Goal: Task Accomplishment & Management: Use online tool/utility

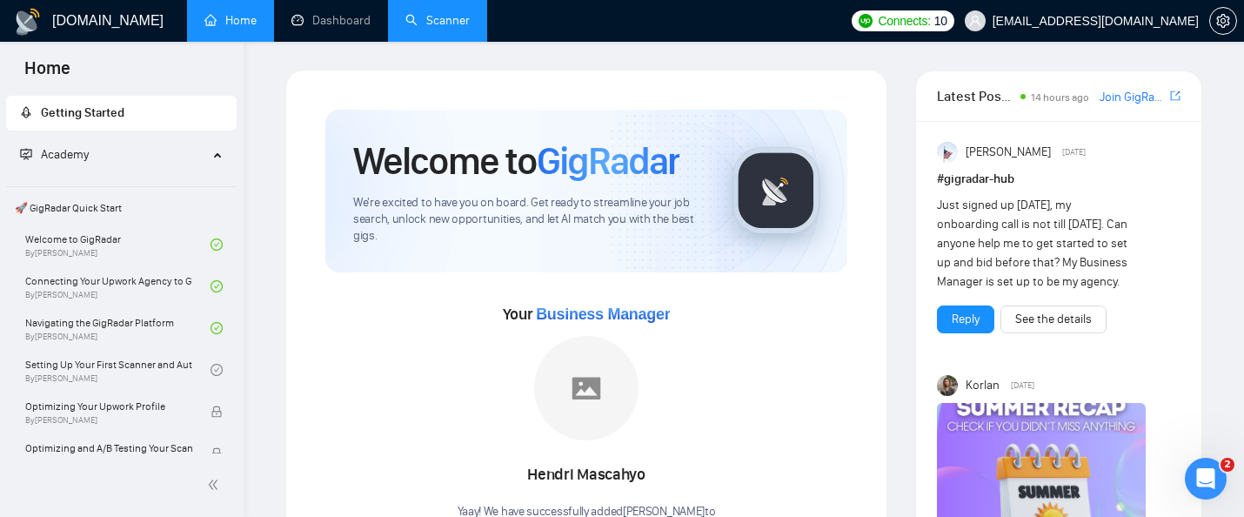
click at [443, 25] on link "Scanner" at bounding box center [438, 20] width 64 height 15
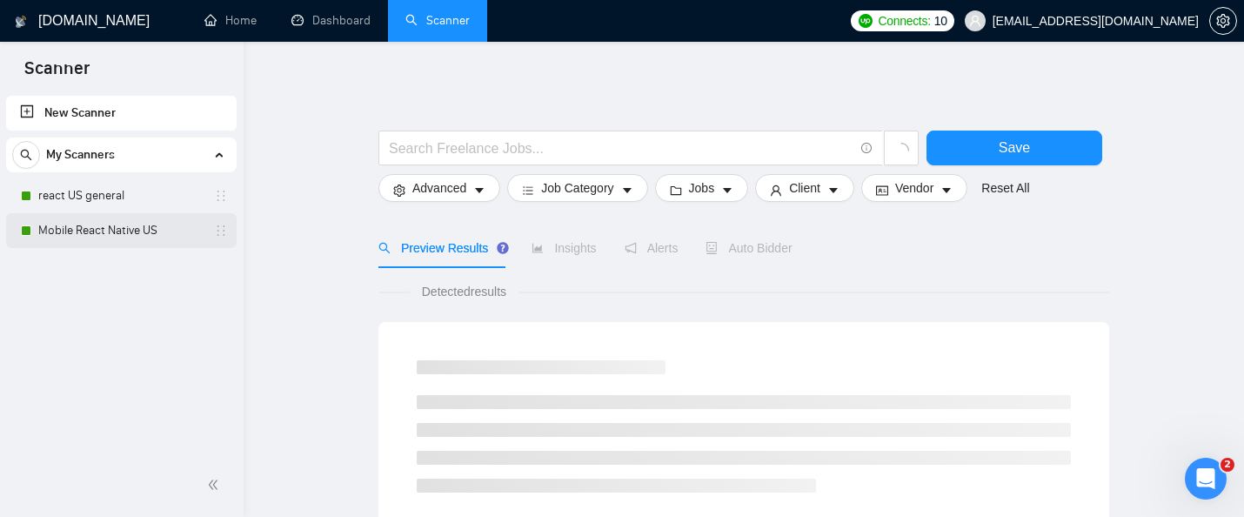
click at [106, 235] on link "Mobile React Native US" at bounding box center [120, 230] width 165 height 35
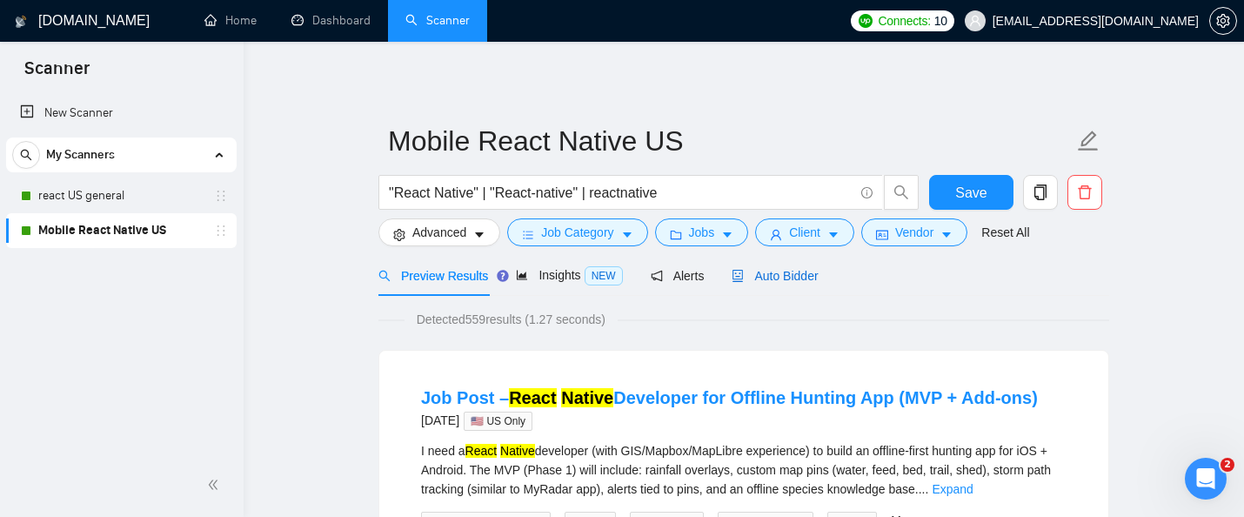
click at [784, 272] on span "Auto Bidder" at bounding box center [775, 276] width 86 height 14
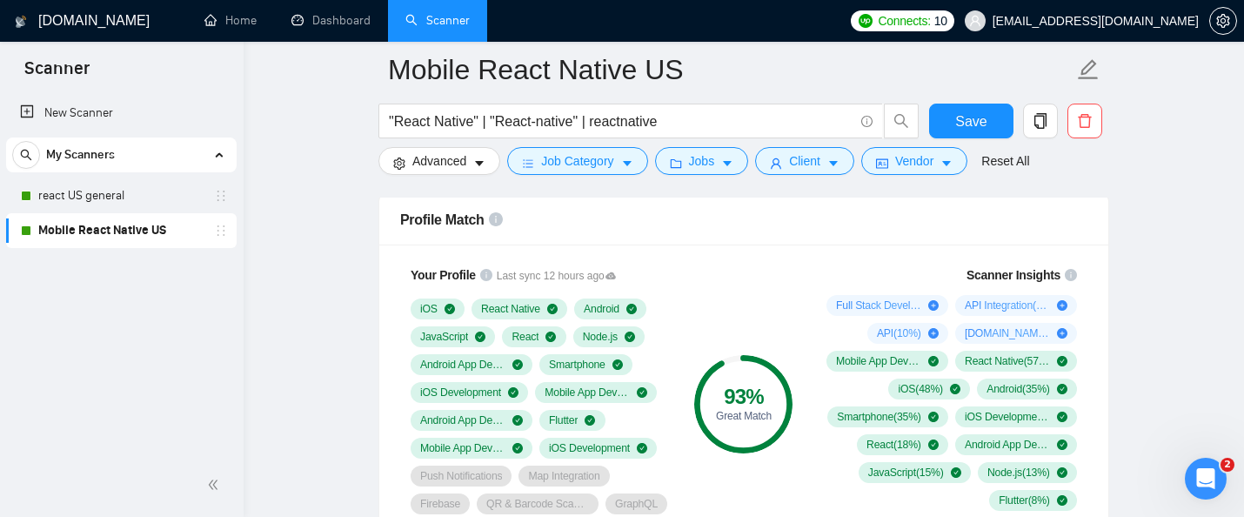
scroll to position [1135, 0]
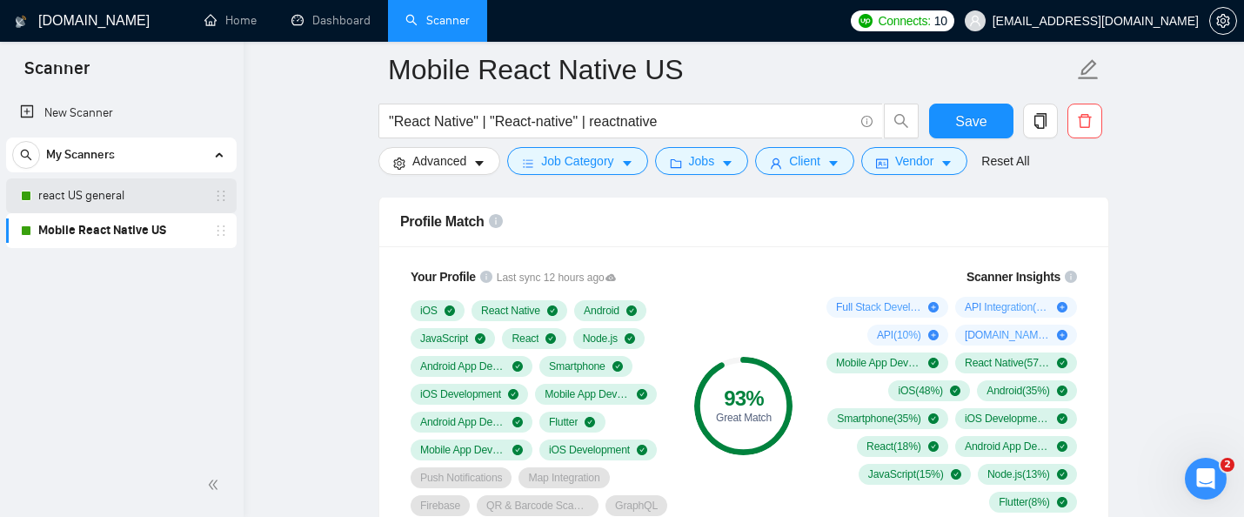
click at [135, 190] on link "react US general" at bounding box center [120, 195] width 165 height 35
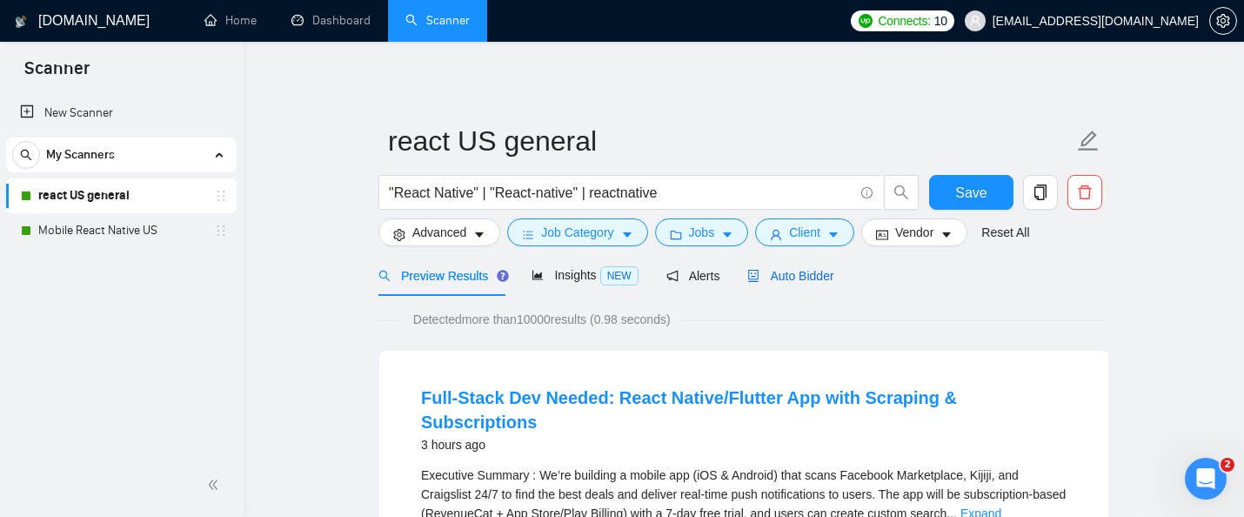
click at [834, 282] on span "Auto Bidder" at bounding box center [791, 276] width 86 height 14
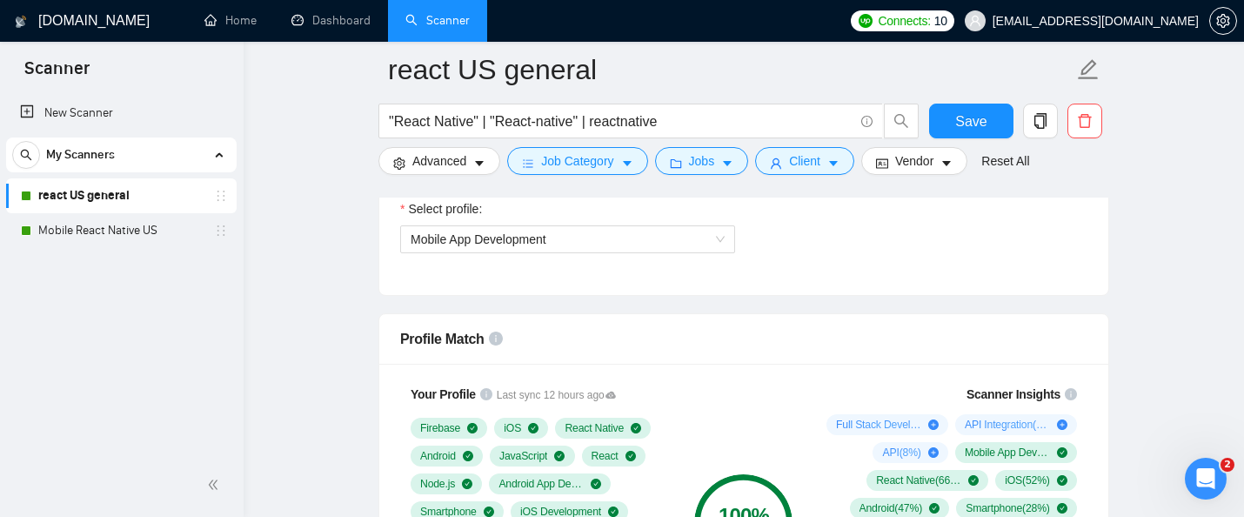
scroll to position [1223, 0]
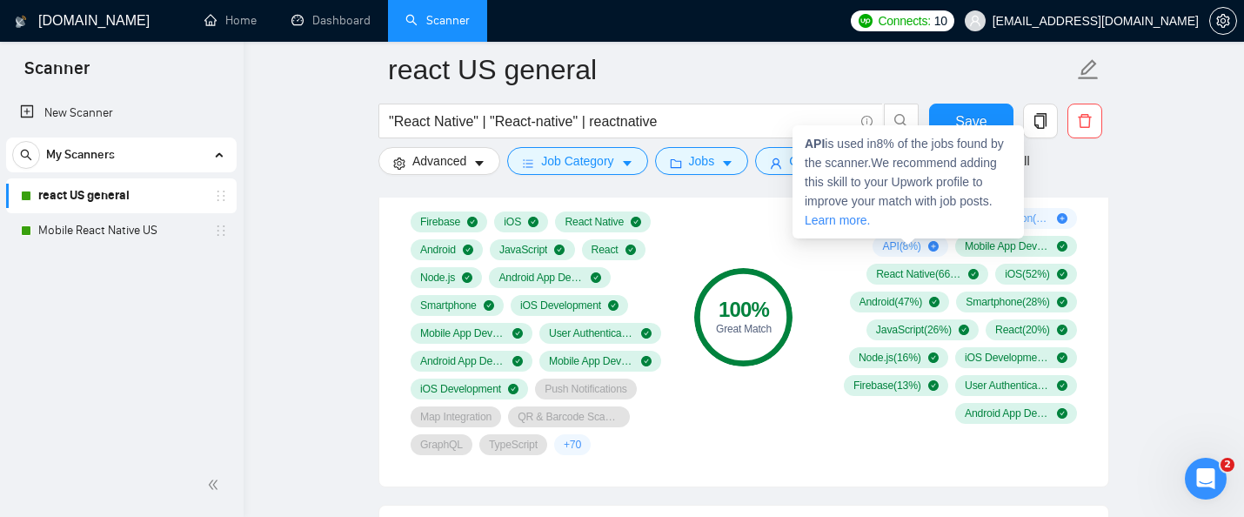
click at [890, 246] on span "API ( 8 %)" at bounding box center [901, 246] width 38 height 14
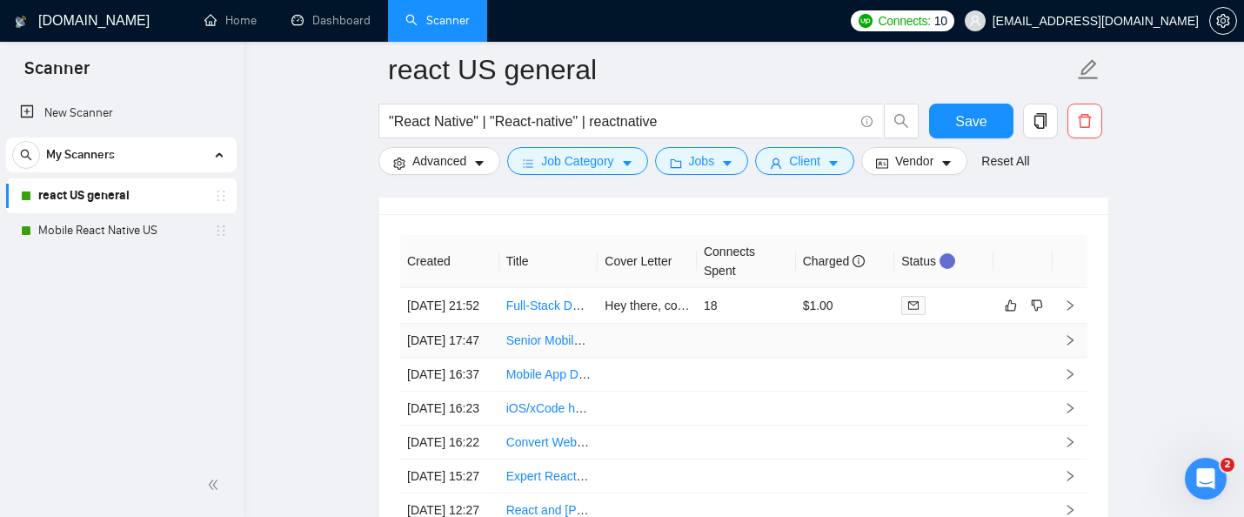
scroll to position [4416, 0]
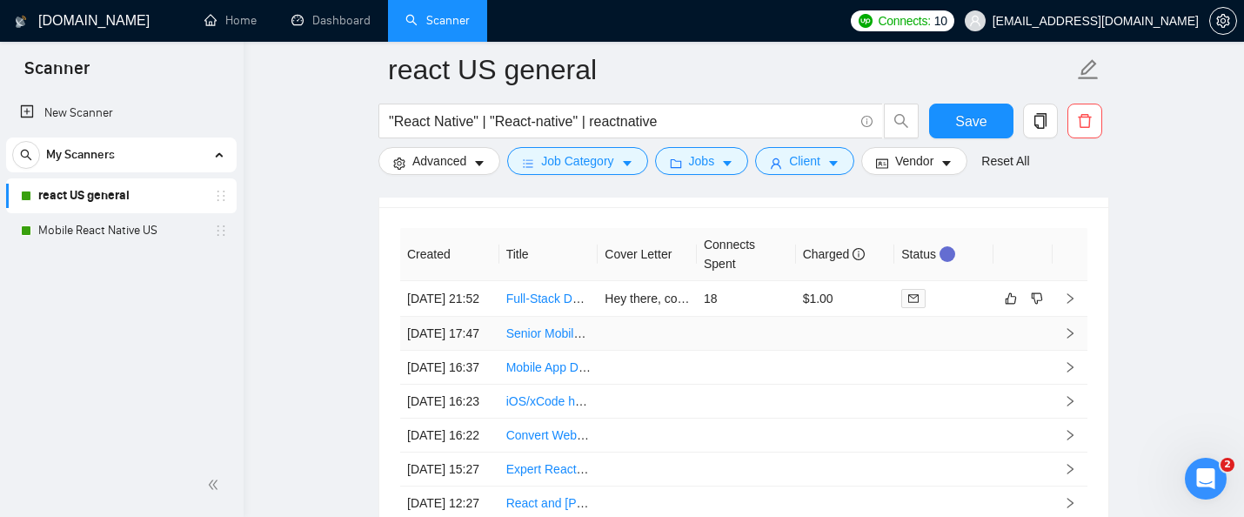
click at [553, 340] on link "Senior Mobile App Developer" at bounding box center [585, 333] width 158 height 14
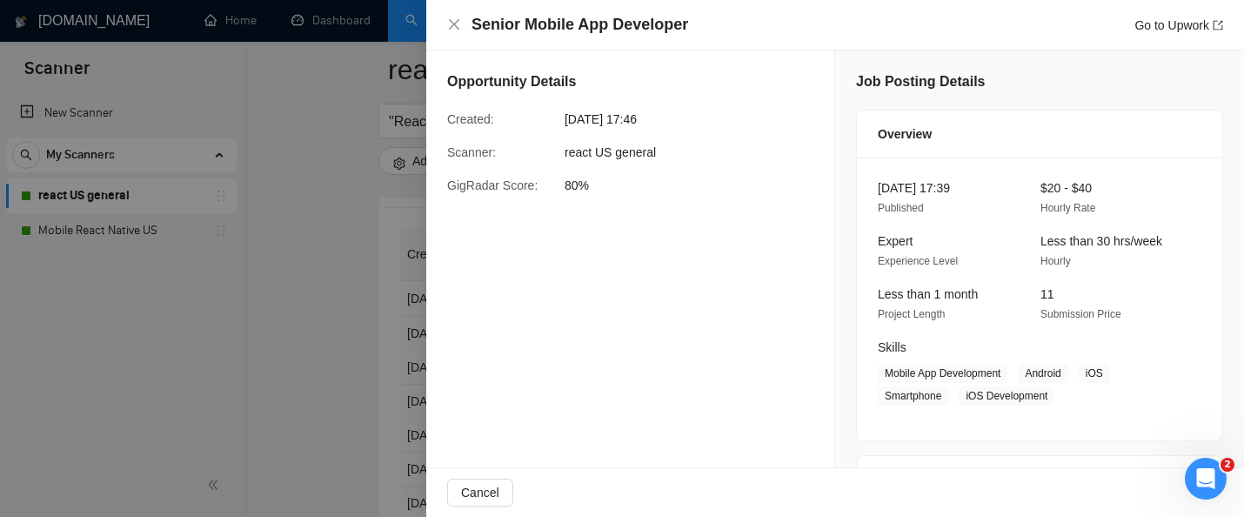
click at [272, 276] on div at bounding box center [622, 258] width 1244 height 517
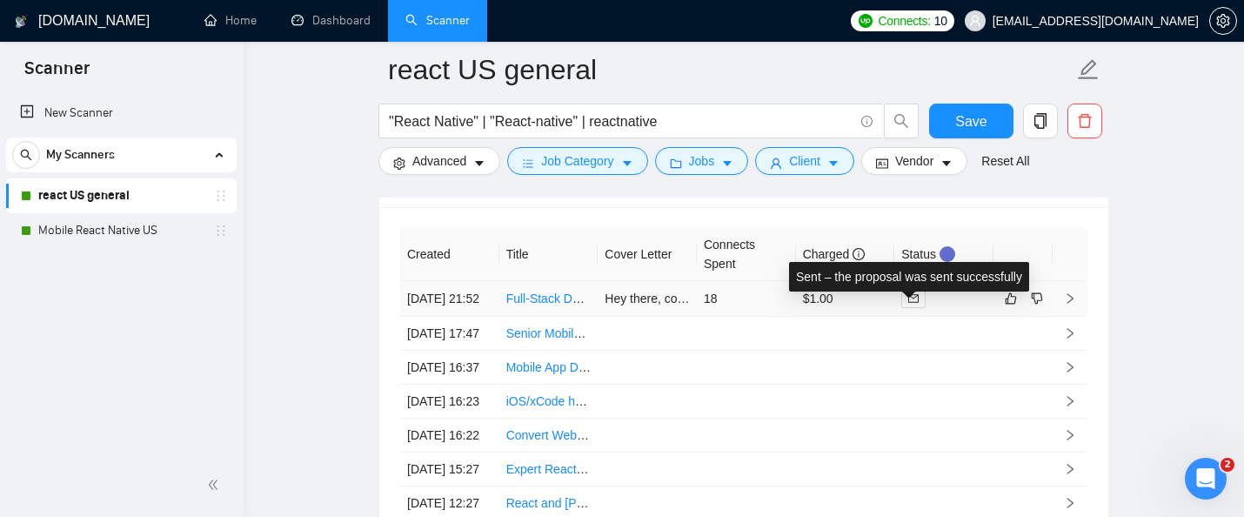
click at [920, 307] on span at bounding box center [914, 298] width 24 height 19
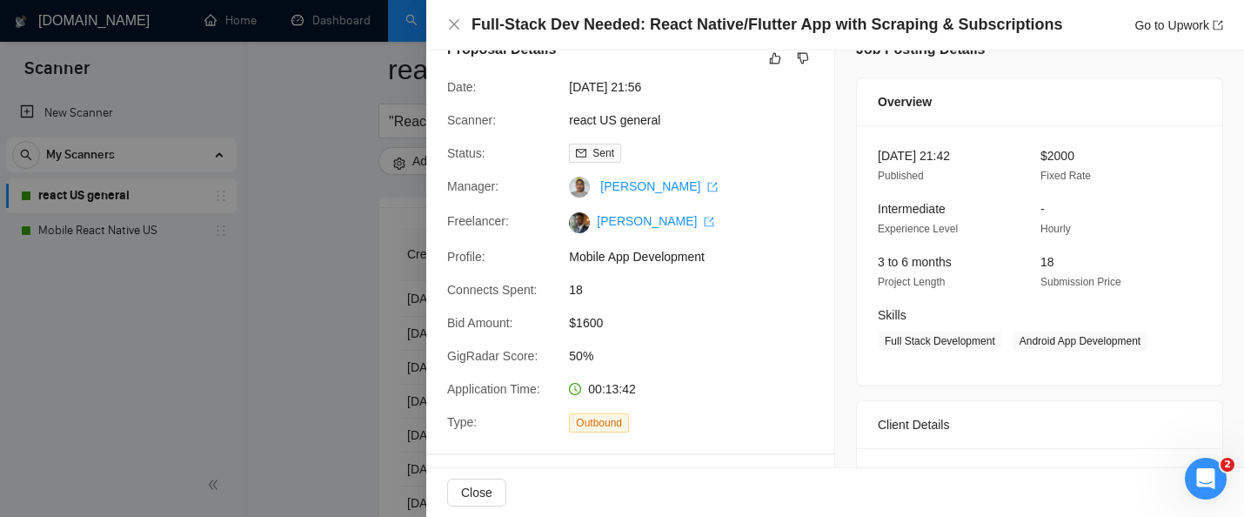
scroll to position [37, 0]
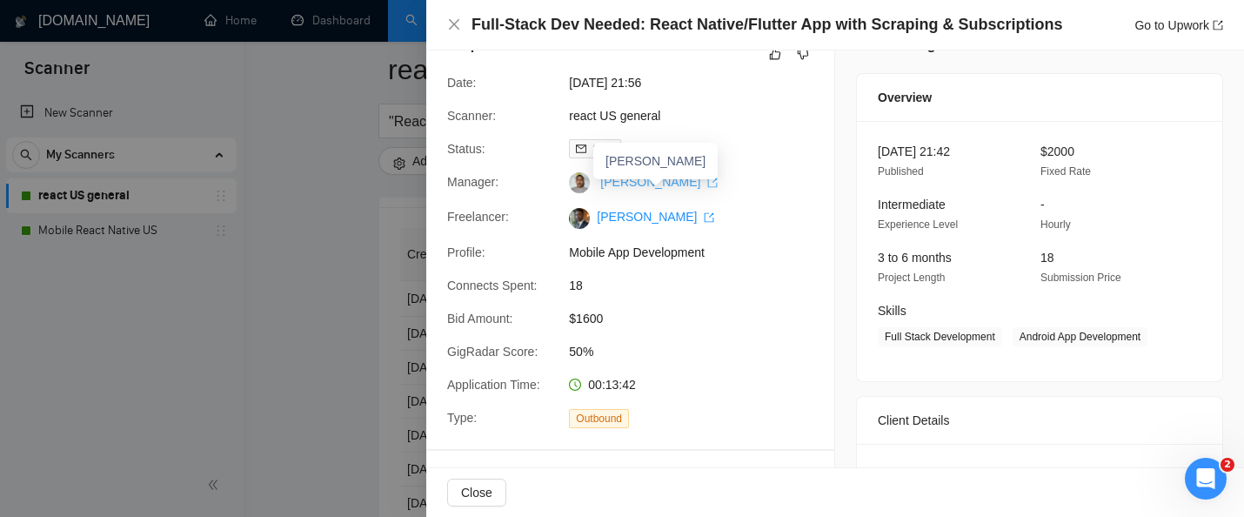
click at [660, 184] on link "[PERSON_NAME]" at bounding box center [658, 182] width 117 height 14
click at [162, 71] on div at bounding box center [622, 258] width 1244 height 517
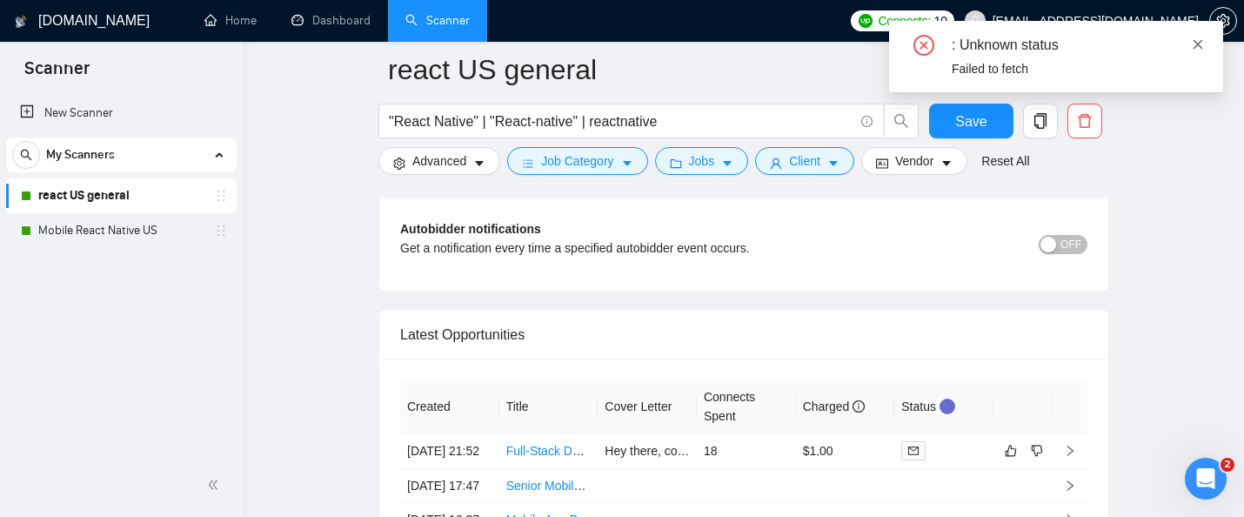
click at [1198, 41] on icon "close" at bounding box center [1198, 44] width 12 height 12
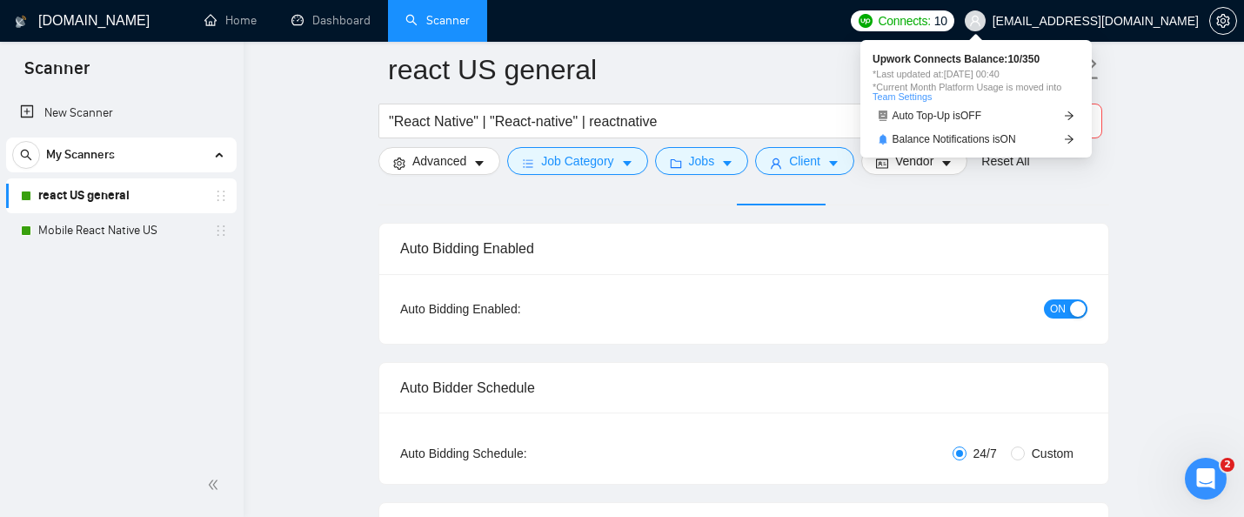
click at [930, 19] on span "Connects:" at bounding box center [904, 20] width 52 height 19
click at [982, 112] on span "Auto Top-Up is OFF" at bounding box center [938, 116] width 90 height 10
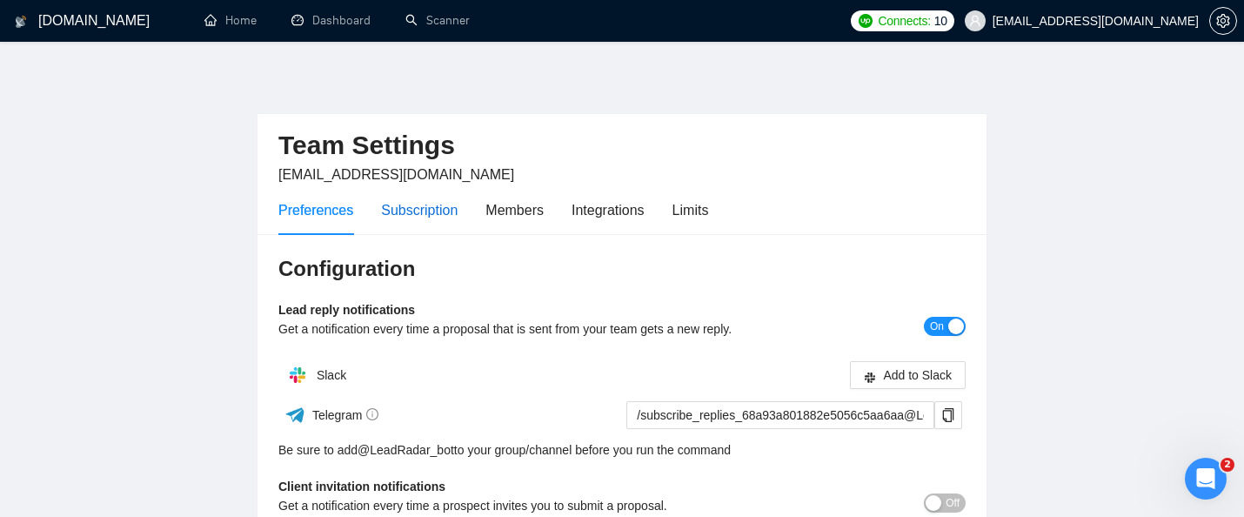
click at [444, 206] on div "Subscription" at bounding box center [419, 210] width 77 height 22
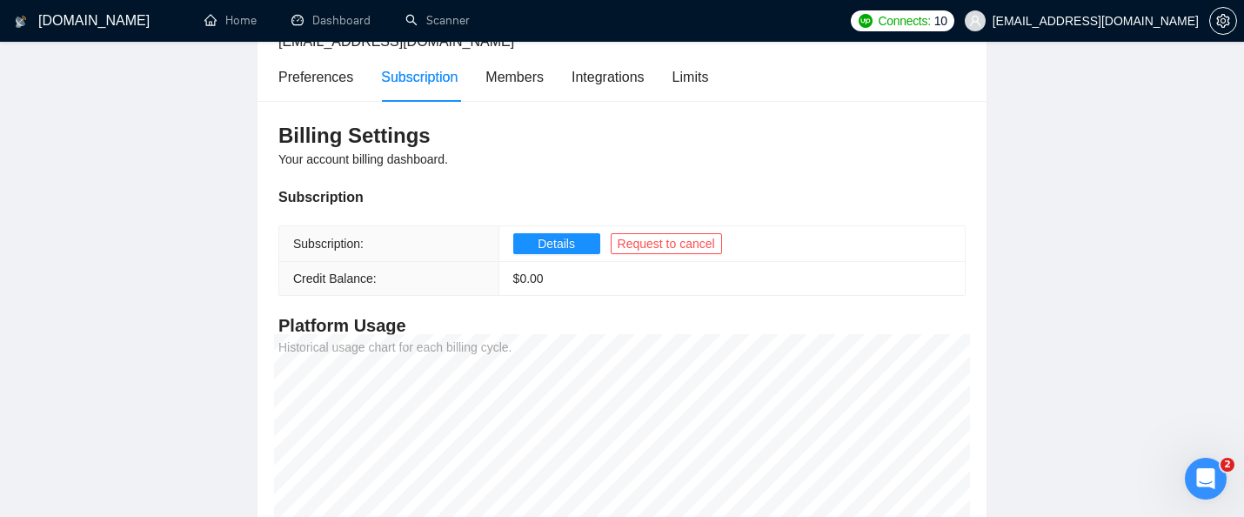
scroll to position [128, 0]
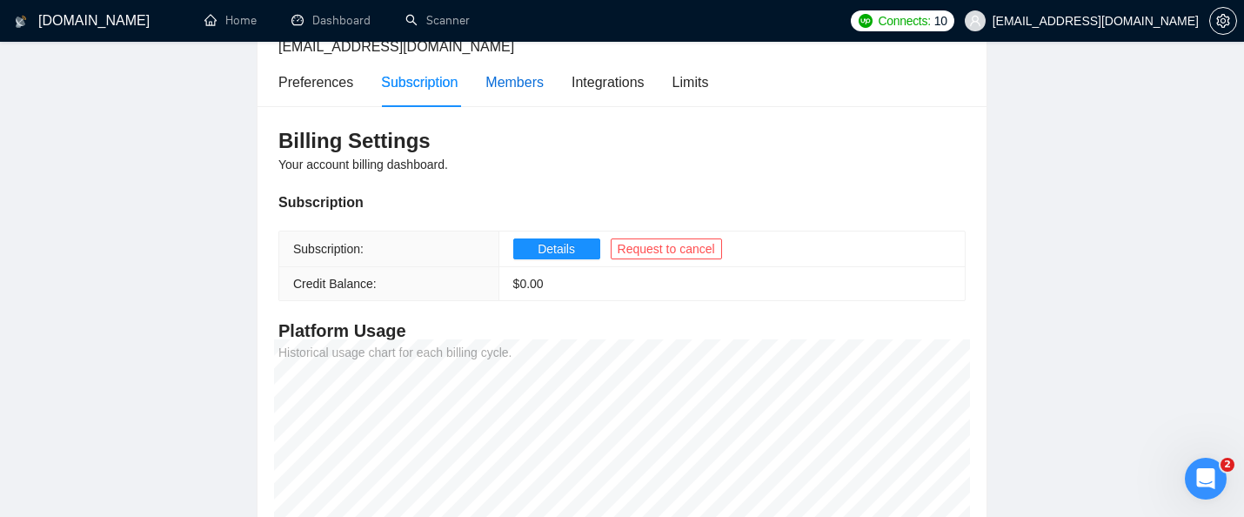
click at [515, 77] on div "Members" at bounding box center [515, 82] width 58 height 22
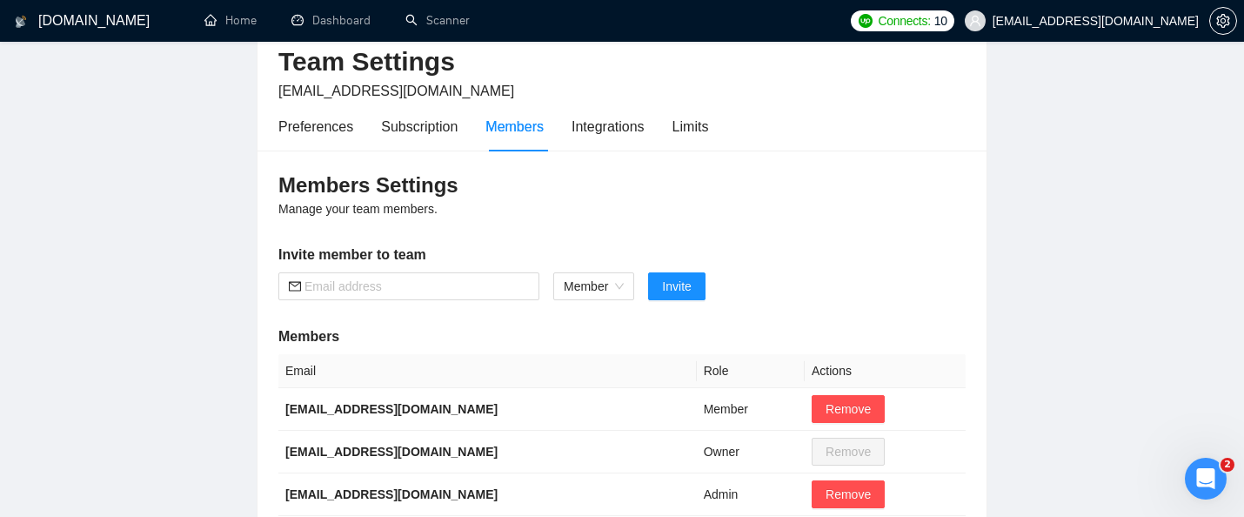
scroll to position [61, 0]
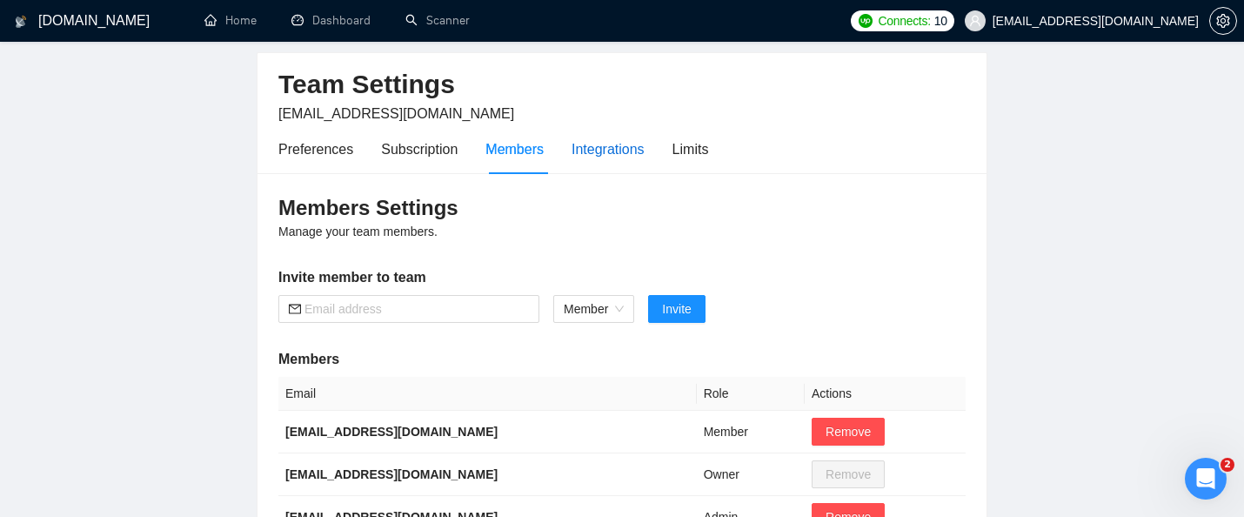
click at [617, 147] on div "Integrations" at bounding box center [608, 149] width 73 height 22
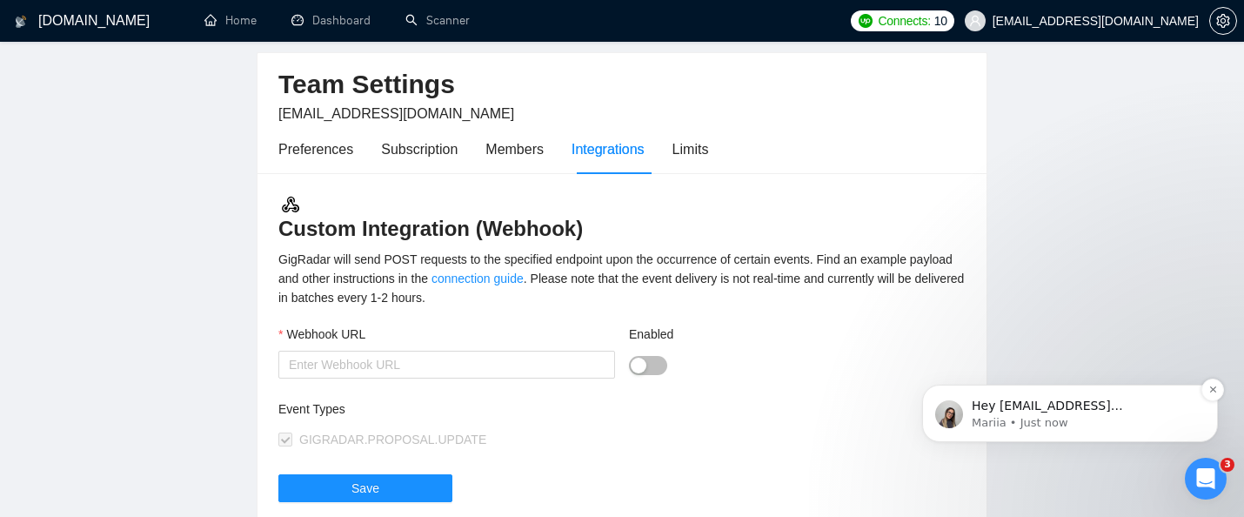
click at [1045, 418] on p "Mariia • Just now" at bounding box center [1084, 423] width 225 height 16
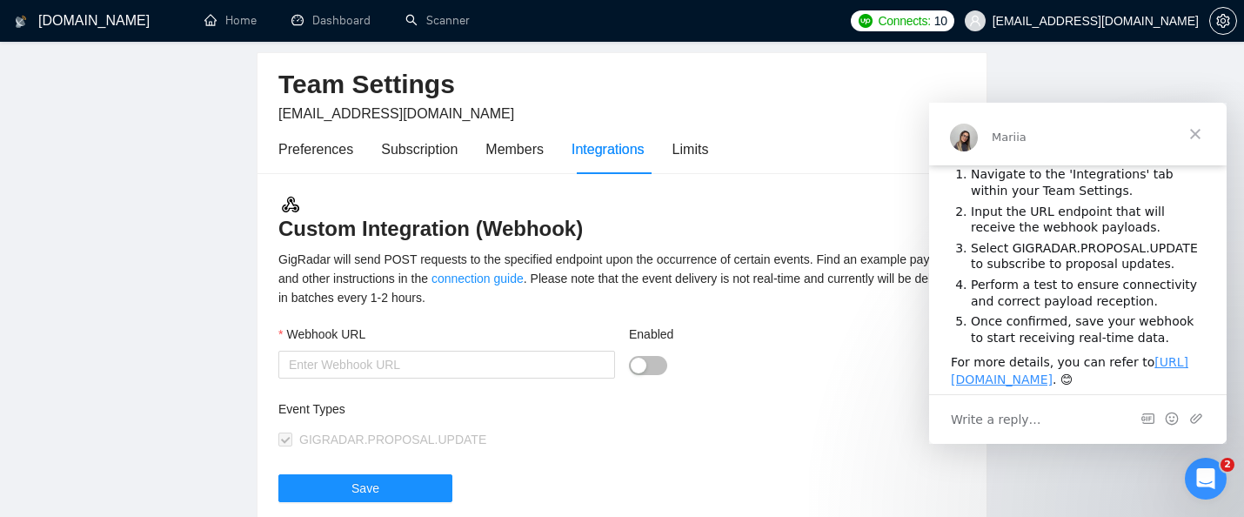
scroll to position [271, 0]
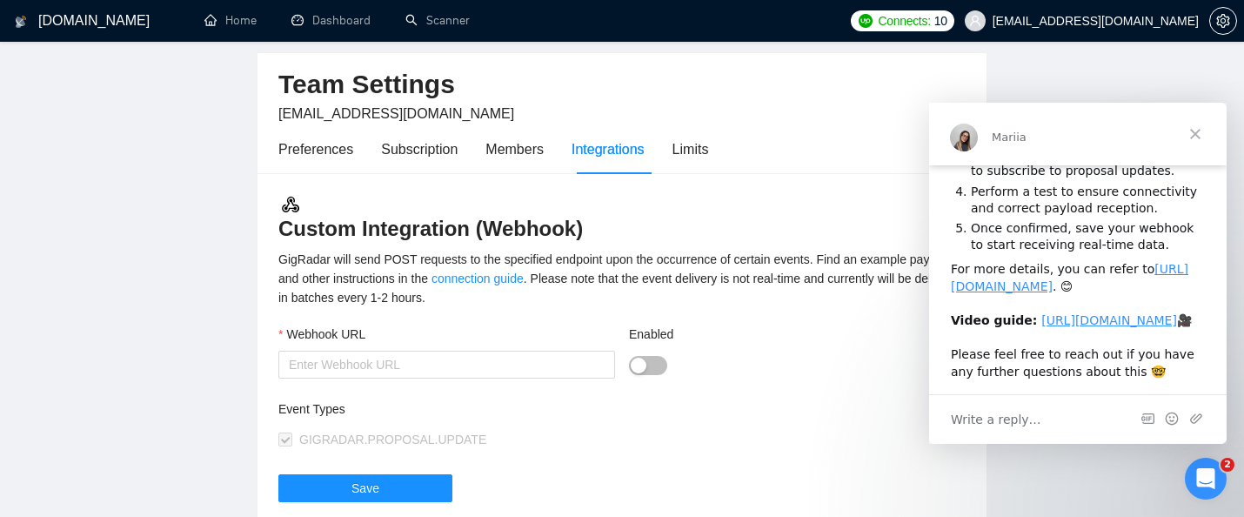
click at [1191, 134] on span "Close" at bounding box center [1195, 134] width 63 height 63
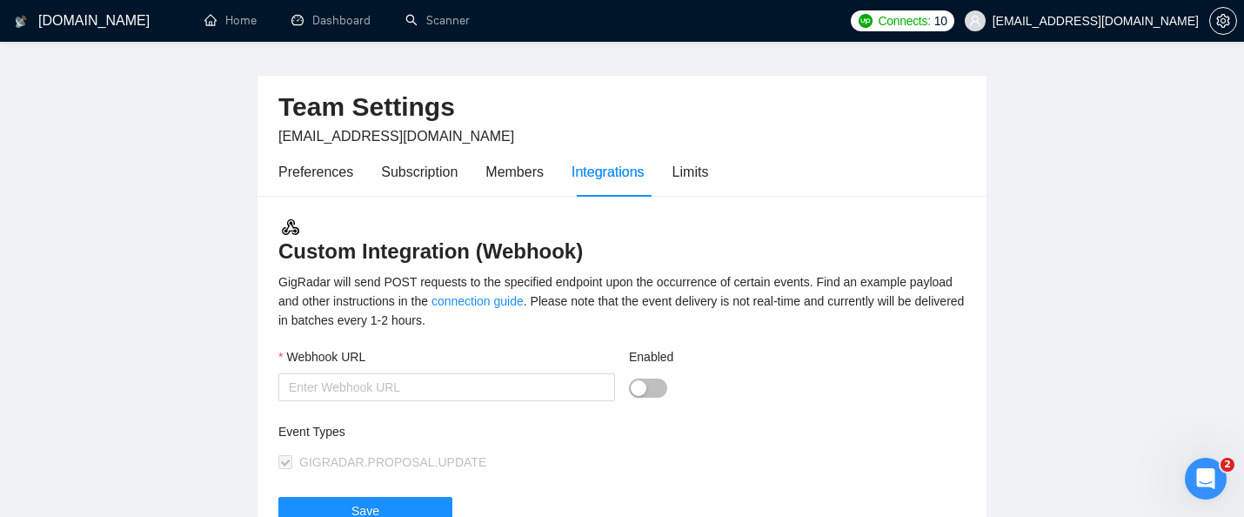
scroll to position [0, 0]
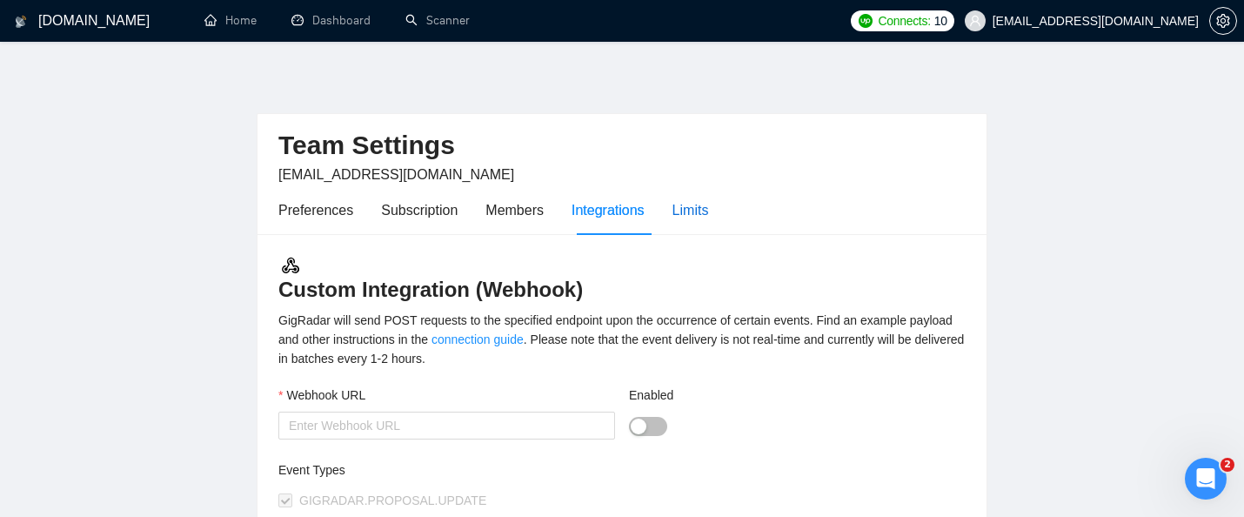
click at [709, 202] on div "Limits" at bounding box center [691, 210] width 37 height 22
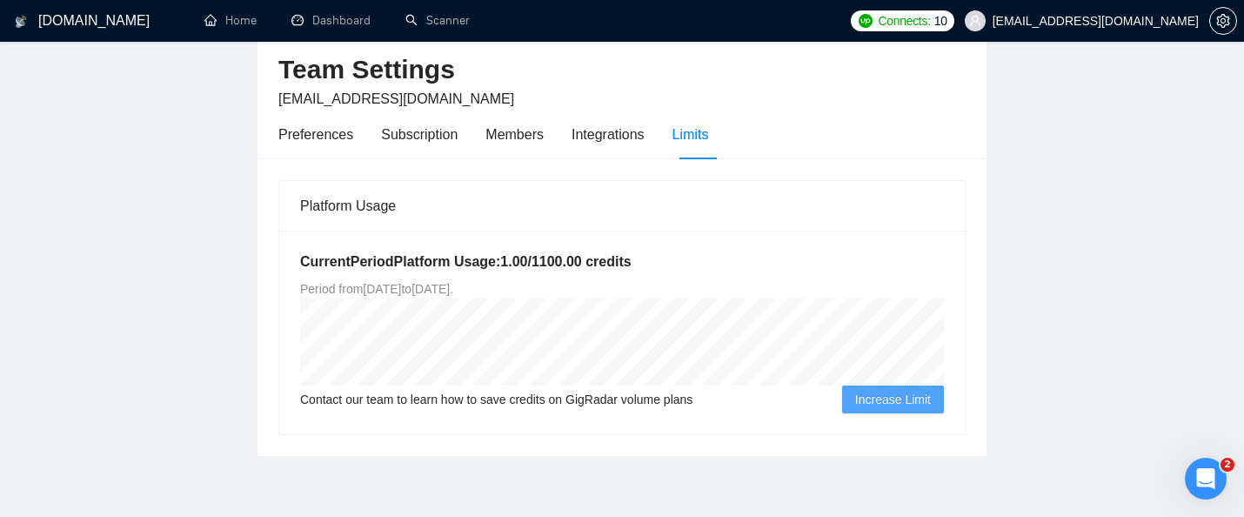
scroll to position [83, 0]
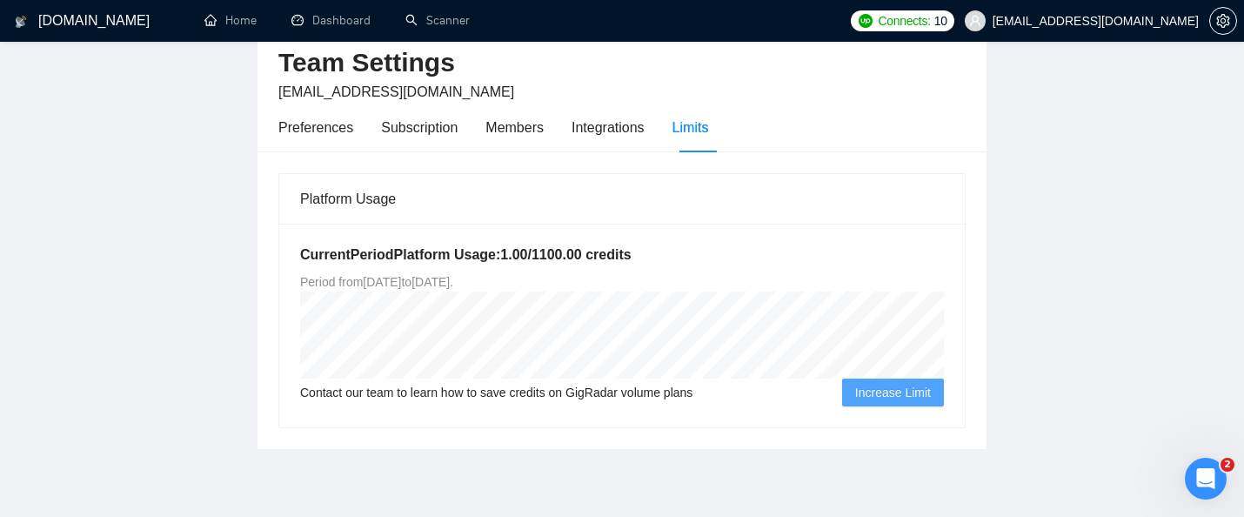
click at [864, 390] on span "Increase Limit" at bounding box center [893, 392] width 76 height 19
click at [884, 382] on button "Increase Limit" at bounding box center [893, 393] width 102 height 28
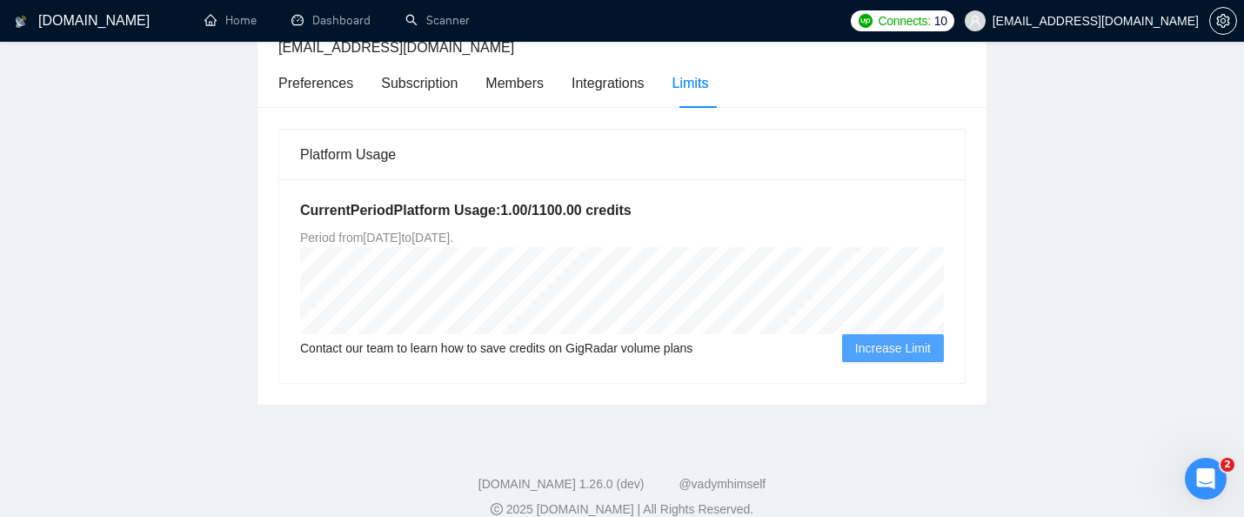
scroll to position [150, 0]
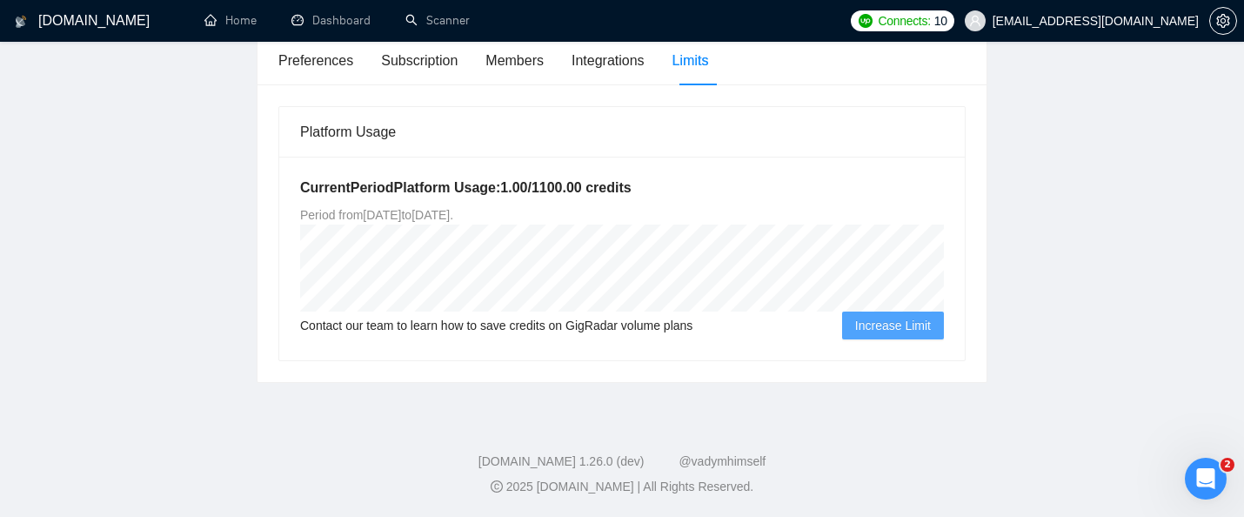
click at [883, 342] on div "Current Period Platform Usage: 1.00 / 1100.00 credits Period from Fri Aug 22 20…" at bounding box center [622, 259] width 686 height 204
click at [892, 326] on span "Increase Limit" at bounding box center [893, 325] width 76 height 19
